Goal: Find specific page/section: Find specific page/section

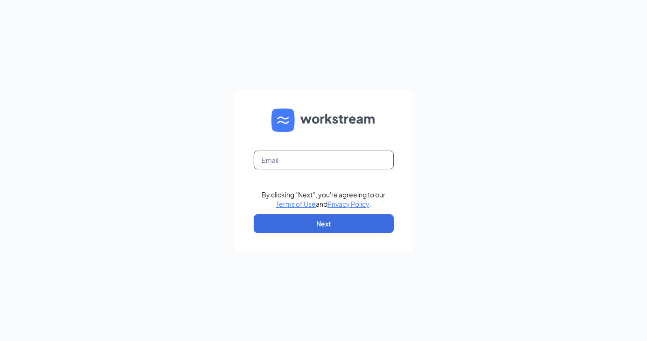
click at [295, 158] on input "text" at bounding box center [324, 160] width 140 height 19
type input "bruce@cfa4hv.com"
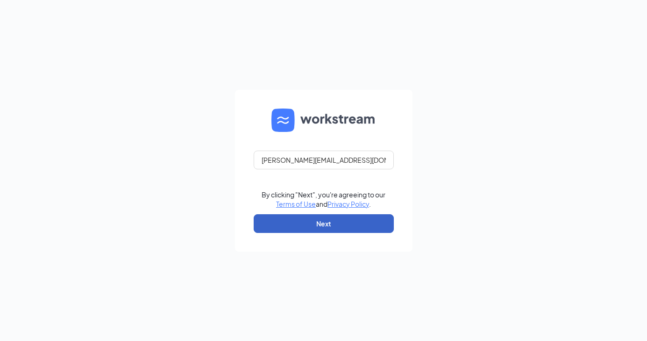
click at [309, 222] on button "Next" at bounding box center [324, 223] width 140 height 19
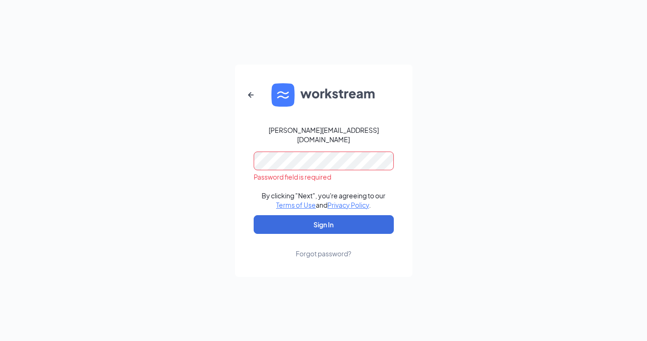
click at [379, 151] on keeper-lock "Open Keeper Popup" at bounding box center [380, 151] width 11 height 11
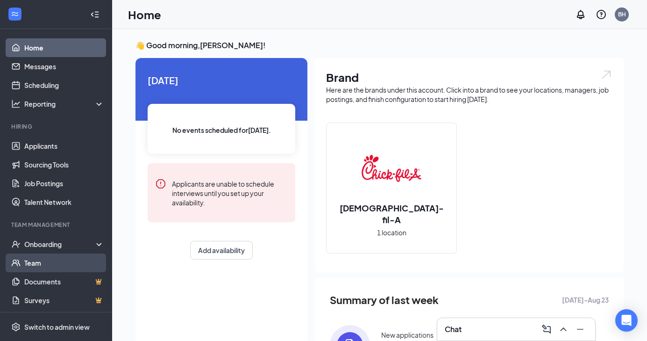
click at [36, 261] on link "Team" at bounding box center [64, 262] width 80 height 19
